Goal: Transaction & Acquisition: Download file/media

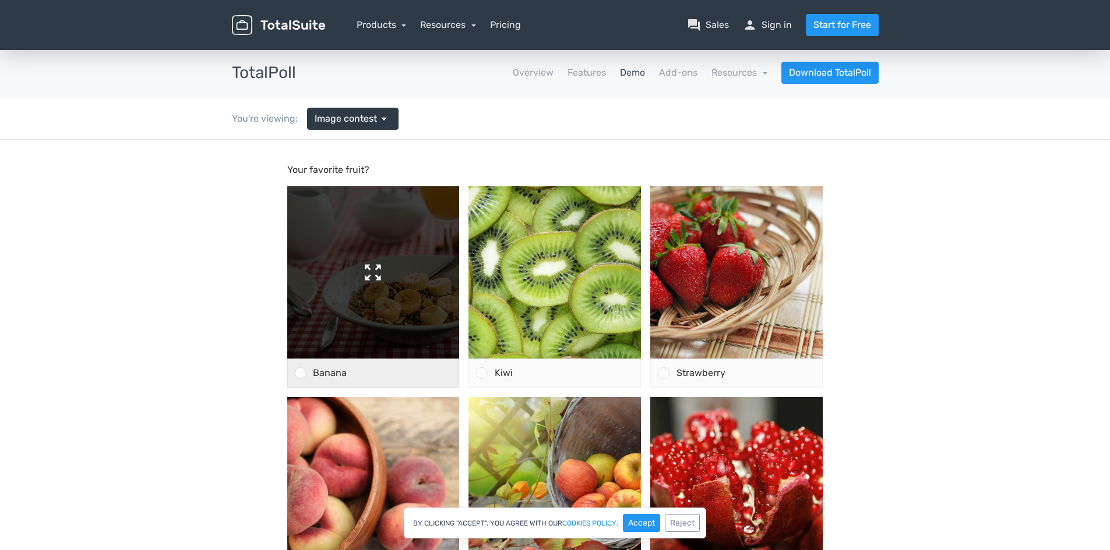
click at [317, 357] on img at bounding box center [373, 272] width 172 height 172
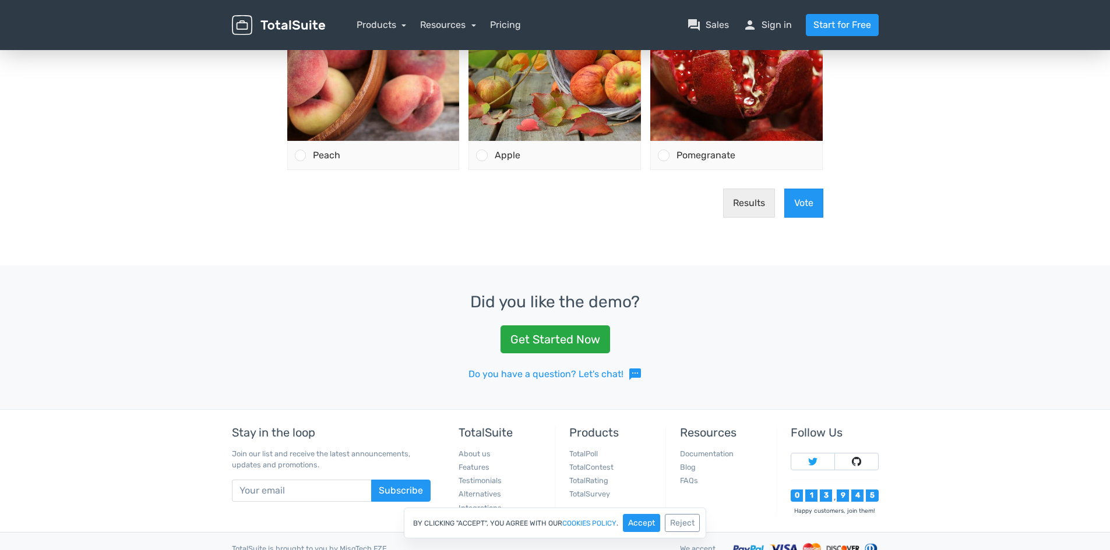
scroll to position [466, 0]
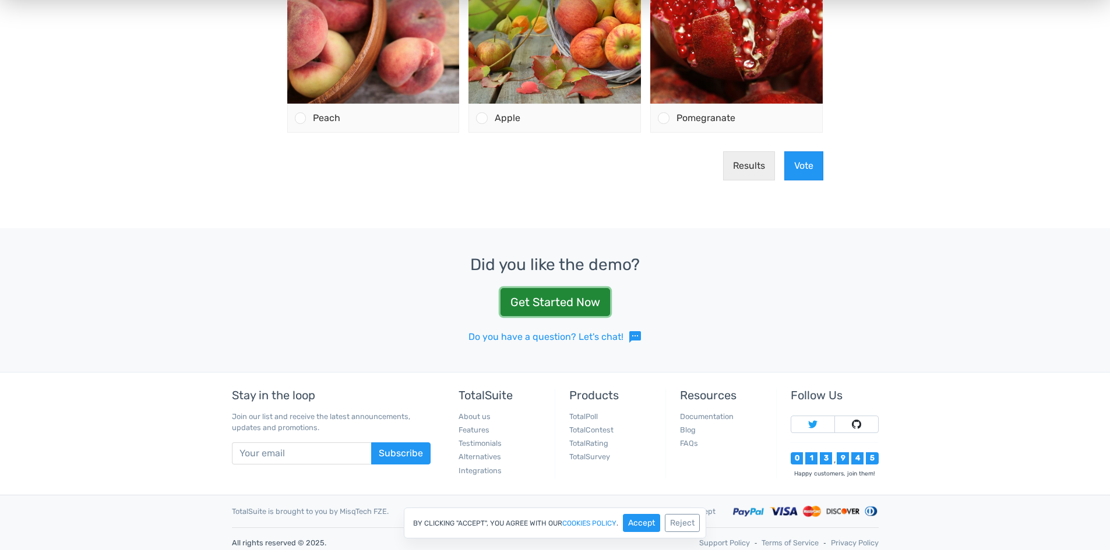
click at [516, 312] on link "Get Started Now" at bounding box center [555, 302] width 110 height 28
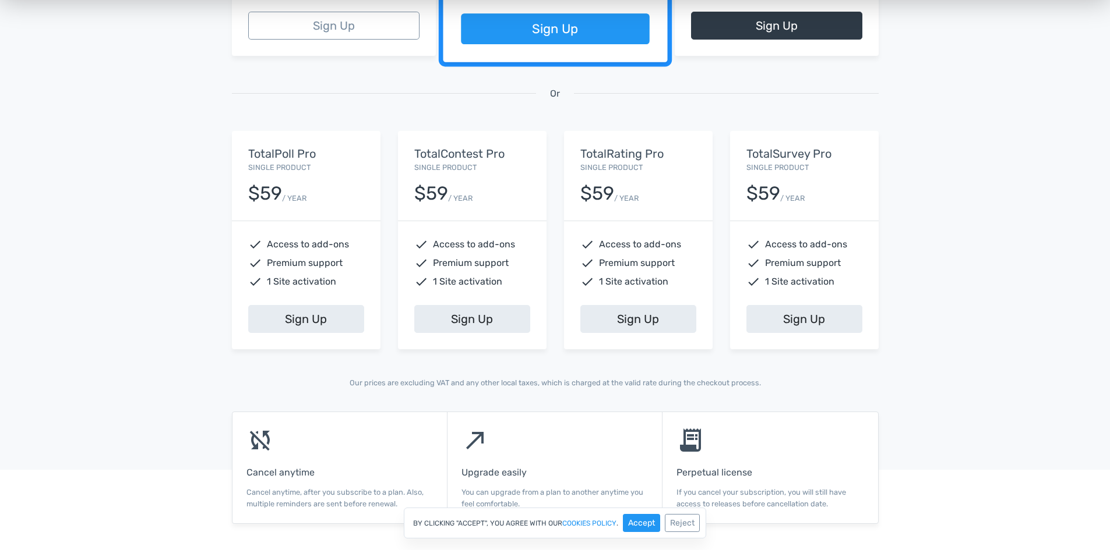
scroll to position [524, 0]
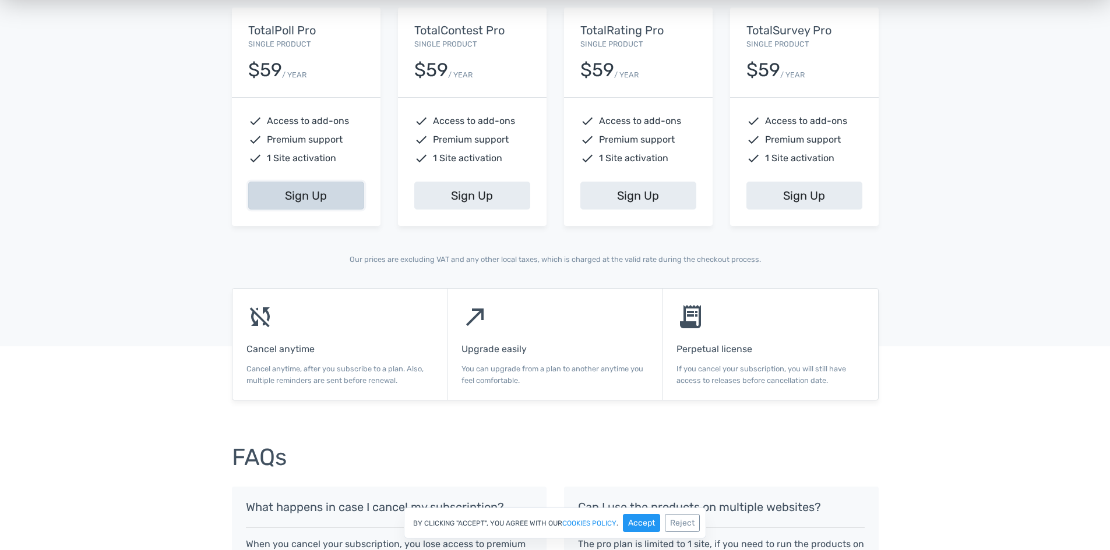
click at [291, 196] on link "Sign Up" at bounding box center [306, 196] width 116 height 28
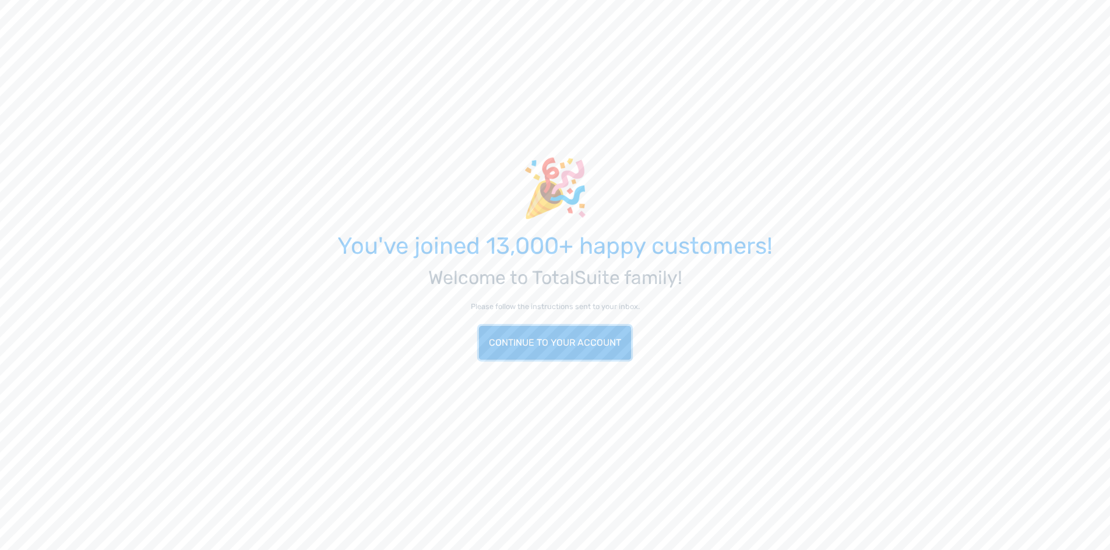
click at [537, 358] on link "Continue to your account" at bounding box center [555, 343] width 152 height 34
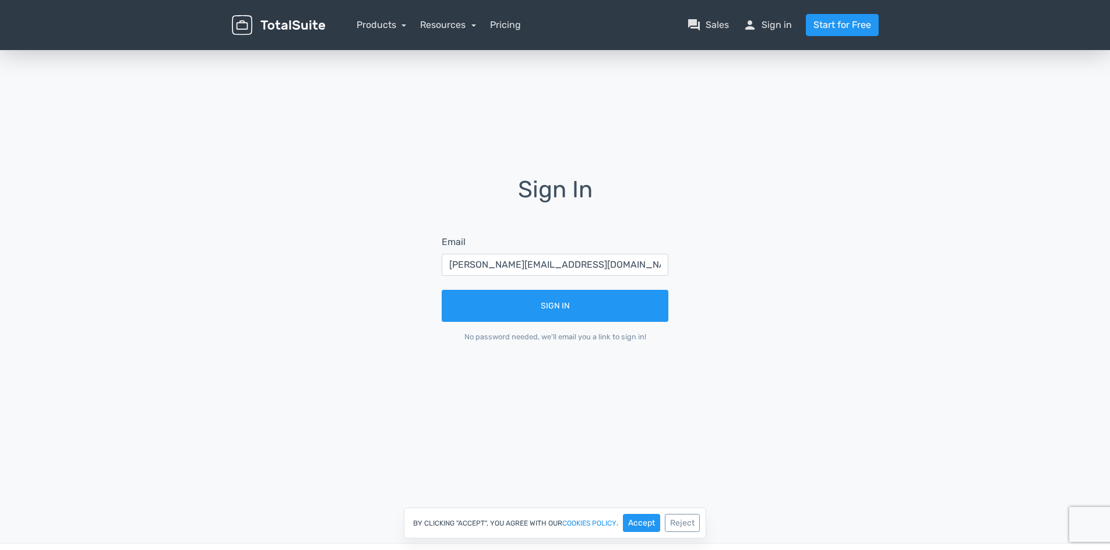
click at [521, 323] on form "Email chelsea@franklininteriors.com Sign In No password needed, we'll email you…" at bounding box center [554, 289] width 259 height 140
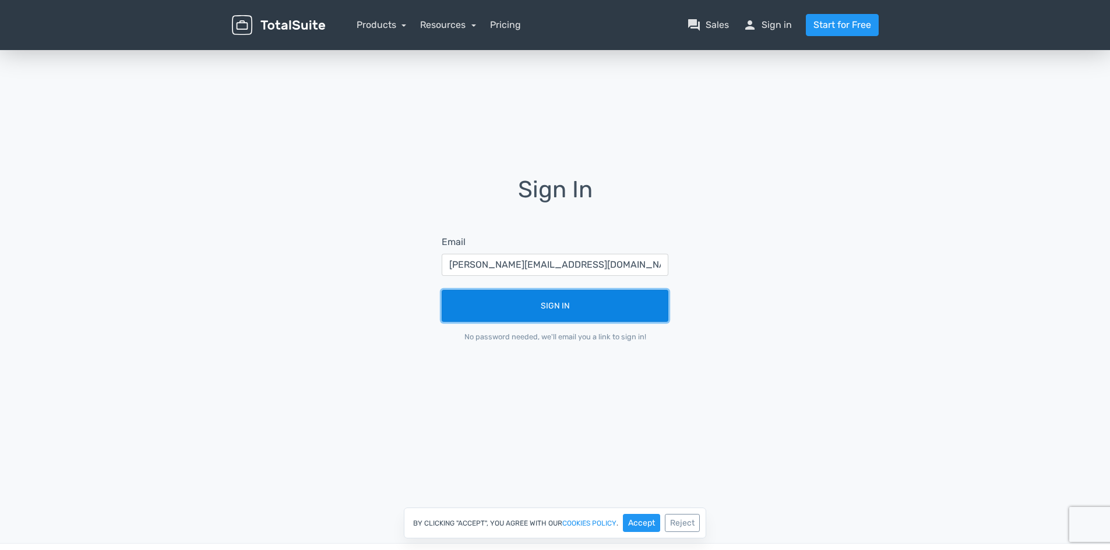
click at [507, 308] on button "Sign In" at bounding box center [555, 306] width 227 height 32
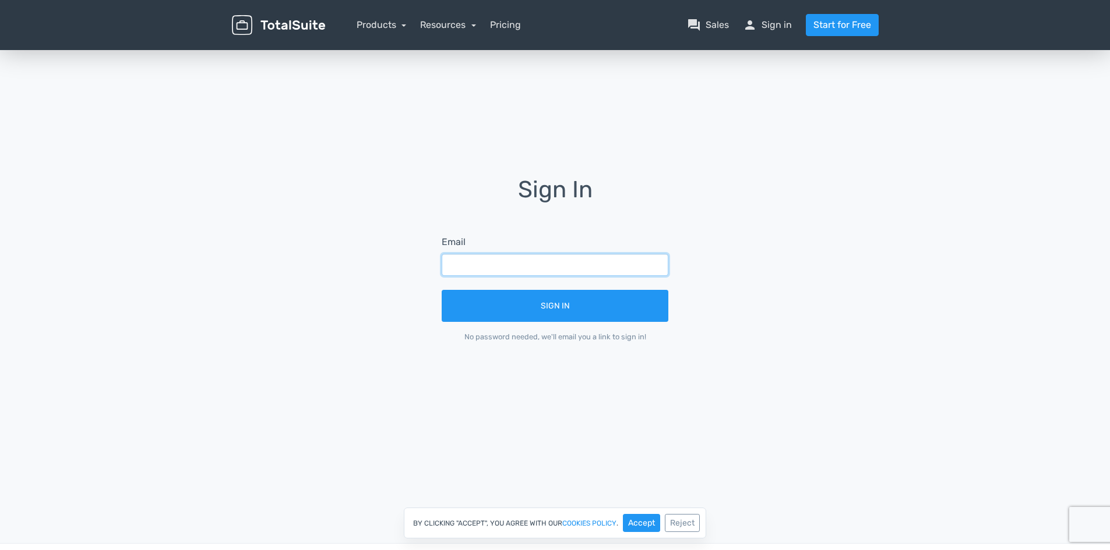
click at [479, 261] on input "text" at bounding box center [555, 265] width 227 height 22
type input "chelsea@franklininteriors.com"
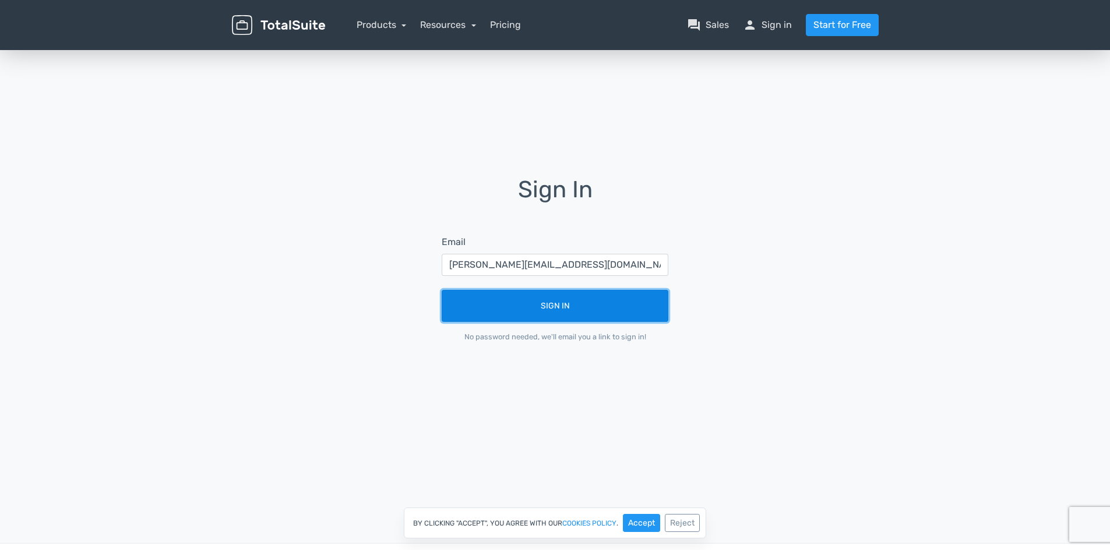
click at [543, 305] on button "Sign In" at bounding box center [555, 306] width 227 height 32
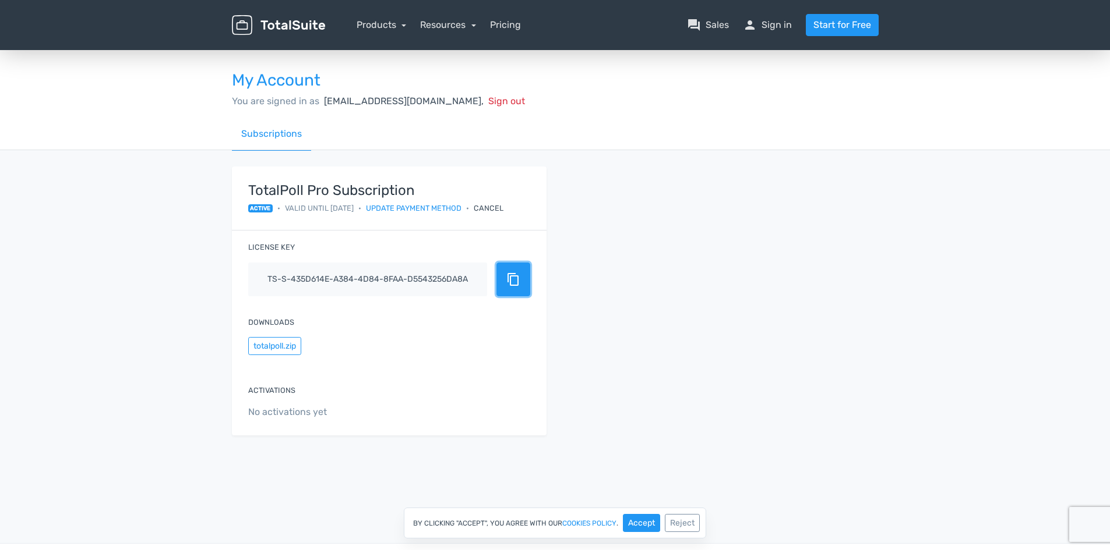
click at [514, 284] on span "content_copy" at bounding box center [513, 280] width 14 height 14
click at [276, 345] on button "totalpoll.zip" at bounding box center [274, 346] width 53 height 18
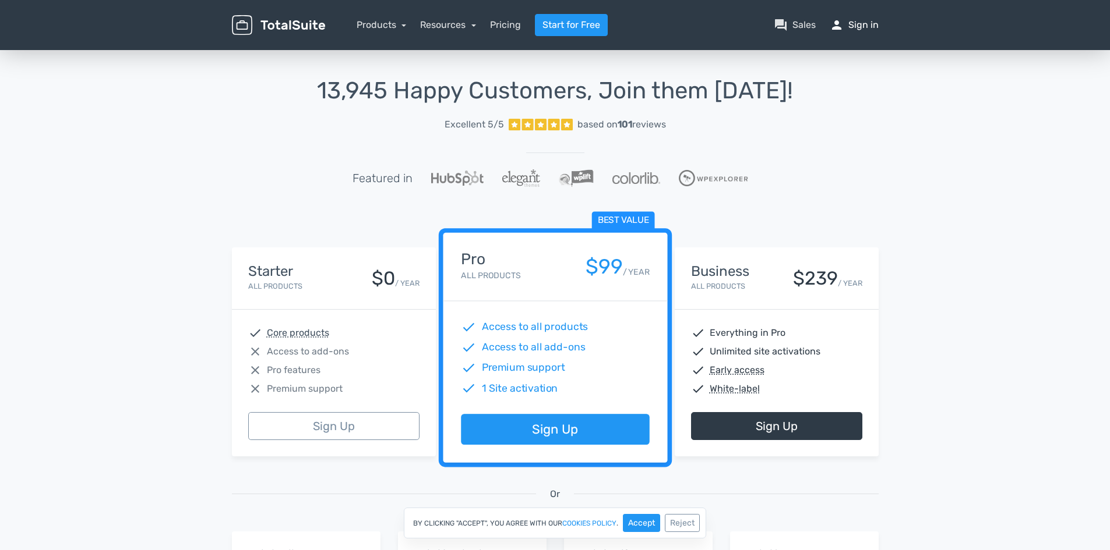
click at [864, 19] on link "person Sign in" at bounding box center [853, 25] width 49 height 14
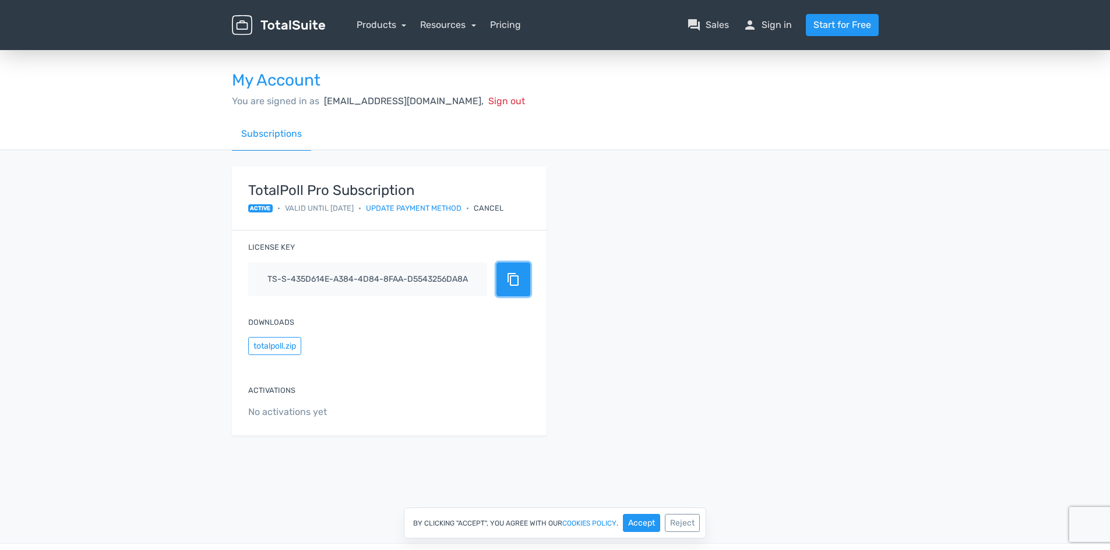
click at [521, 267] on button "content_copy" at bounding box center [513, 280] width 34 height 34
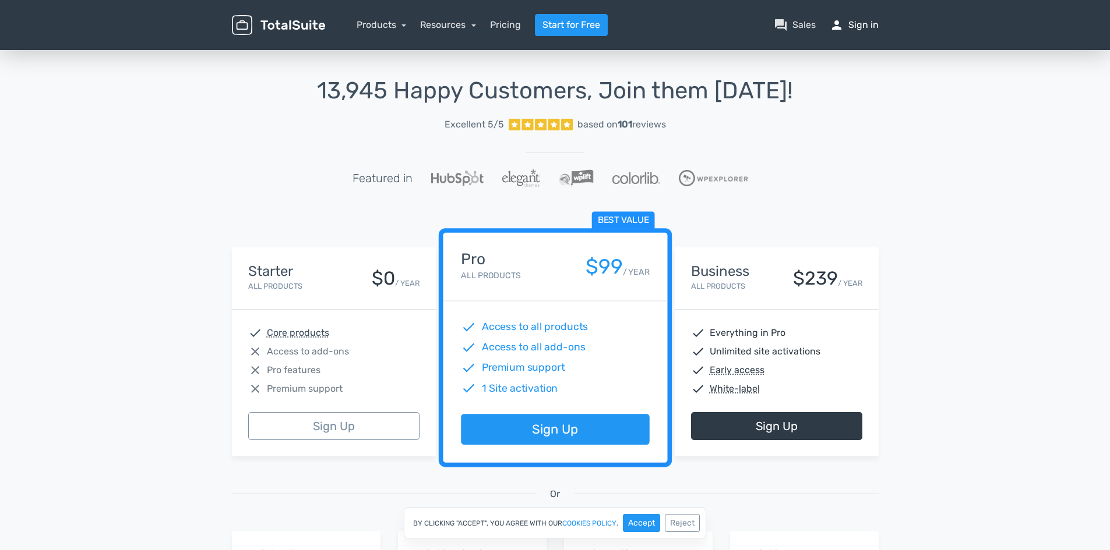
click at [857, 20] on link "person Sign in" at bounding box center [853, 25] width 49 height 14
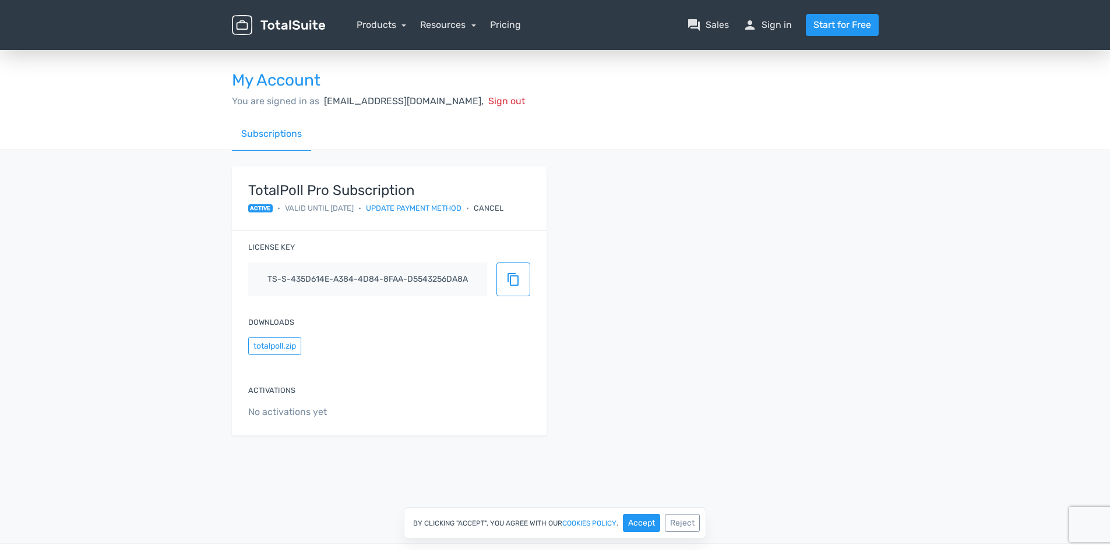
click at [312, 418] on span "No activations yet" at bounding box center [389, 412] width 282 height 14
click at [636, 520] on button "Accept" at bounding box center [641, 523] width 37 height 18
click at [782, 23] on link "person Sign in" at bounding box center [767, 25] width 49 height 14
click at [777, 31] on link "person Sign in" at bounding box center [767, 25] width 49 height 14
click at [377, 26] on link "Products" at bounding box center [381, 24] width 50 height 11
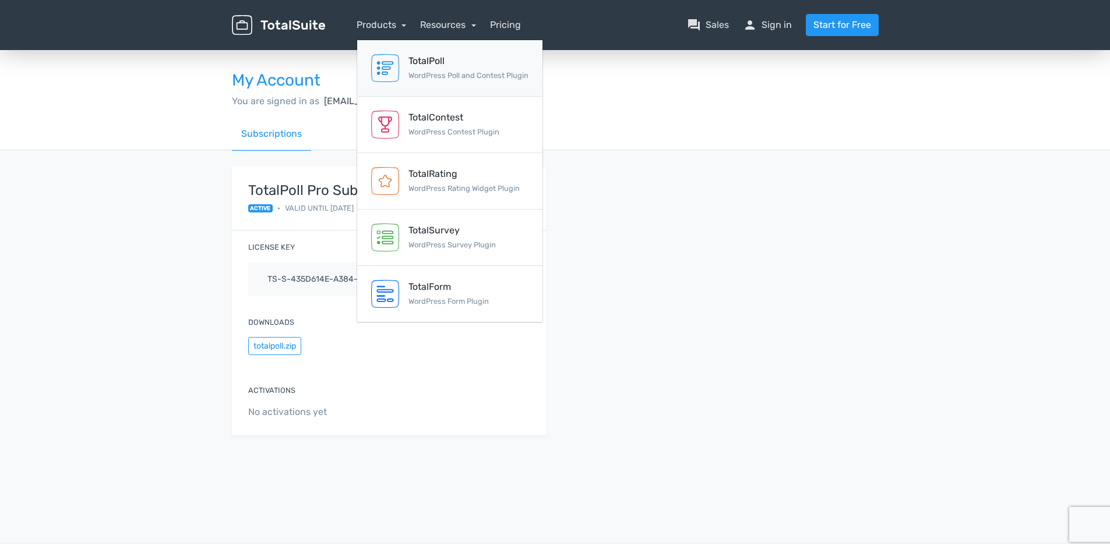
click at [499, 72] on small "WordPress Poll and Contest Plugin" at bounding box center [468, 75] width 120 height 9
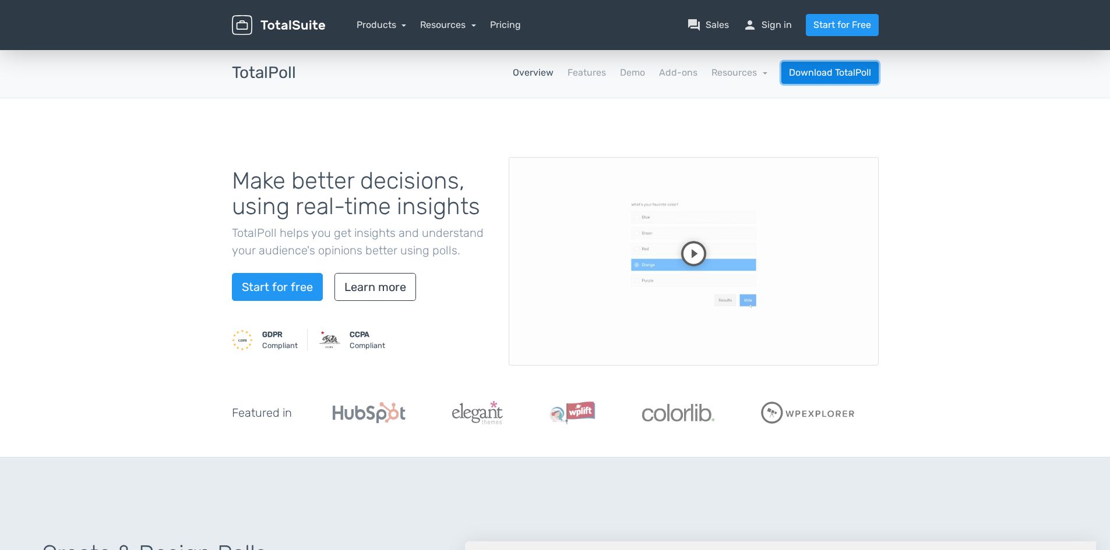
click at [846, 79] on link "Download TotalPoll" at bounding box center [829, 73] width 97 height 22
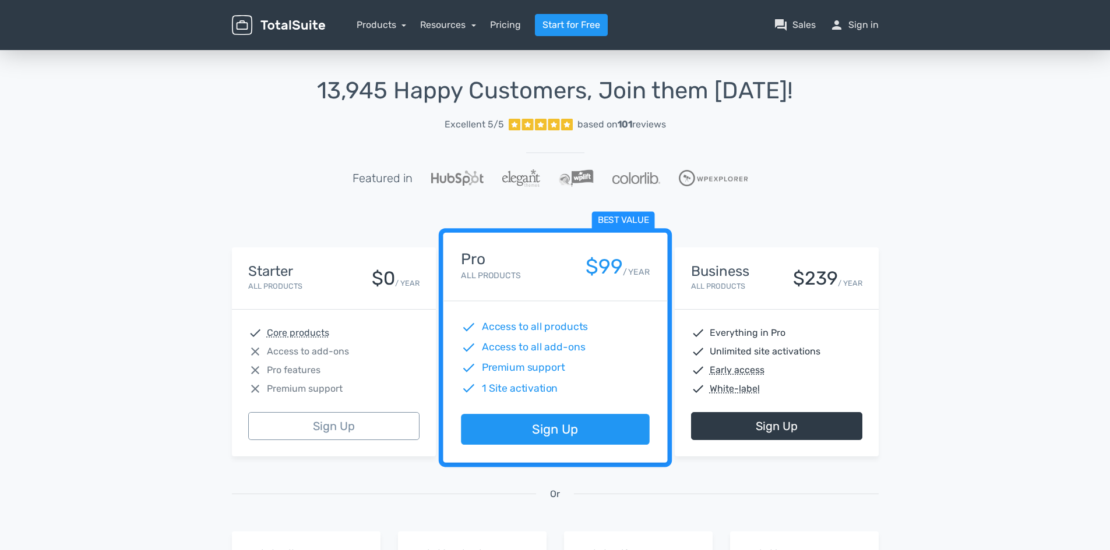
drag, startPoint x: 878, startPoint y: 34, endPoint x: 866, endPoint y: 24, distance: 16.1
click at [877, 34] on nav "Products TotalPoll WordPress Poll and Contest Plugin TotalContest WordPress Con…" at bounding box center [610, 25] width 553 height 22
click at [860, 22] on link "person Sign in" at bounding box center [853, 25] width 49 height 14
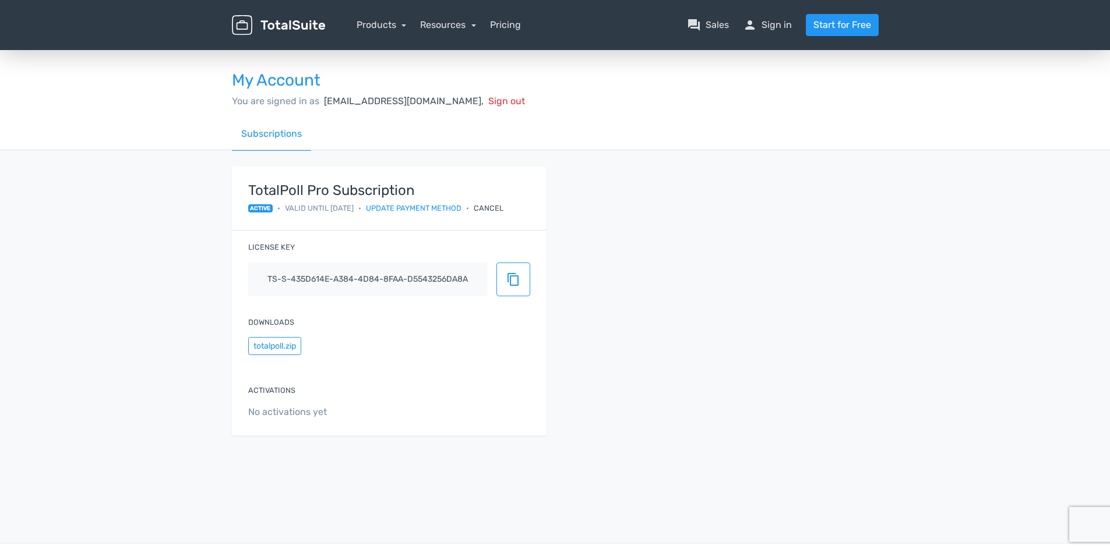
click at [321, 205] on span "Valid until [DATE]" at bounding box center [319, 208] width 69 height 11
click at [260, 206] on span "active" at bounding box center [260, 208] width 25 height 8
click at [512, 273] on span "content_copy" at bounding box center [513, 280] width 14 height 14
